Goal: Information Seeking & Learning: Find specific fact

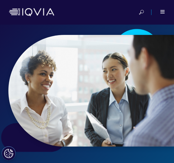
click at [138, 13] on div at bounding box center [87, 12] width 156 height 13
click at [141, 14] on icon at bounding box center [141, 13] width 5 height 6
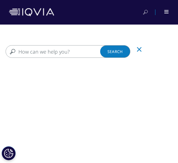
click at [59, 54] on input "検索する" at bounding box center [68, 51] width 125 height 13
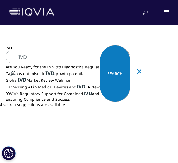
type input "IVD"
click at [120, 49] on link "Search Loading" at bounding box center [115, 73] width 30 height 57
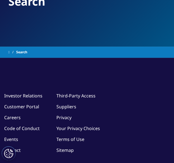
scroll to position [28, 0]
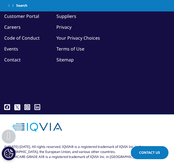
type input "IVD"
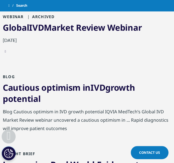
scroll to position [196, 0]
